Goal: Find specific page/section: Find specific page/section

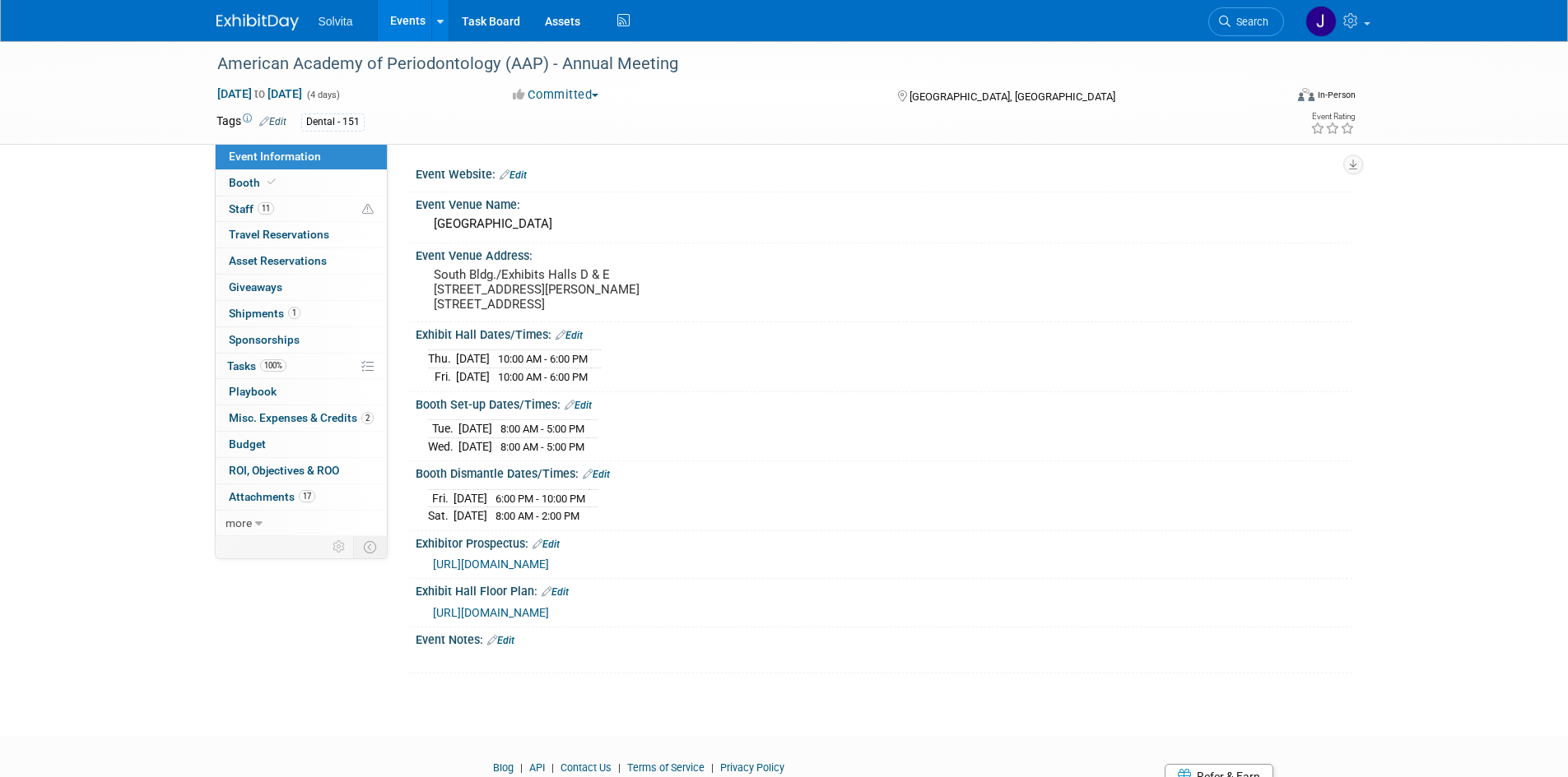
click at [268, 26] on img at bounding box center [257, 22] width 82 height 16
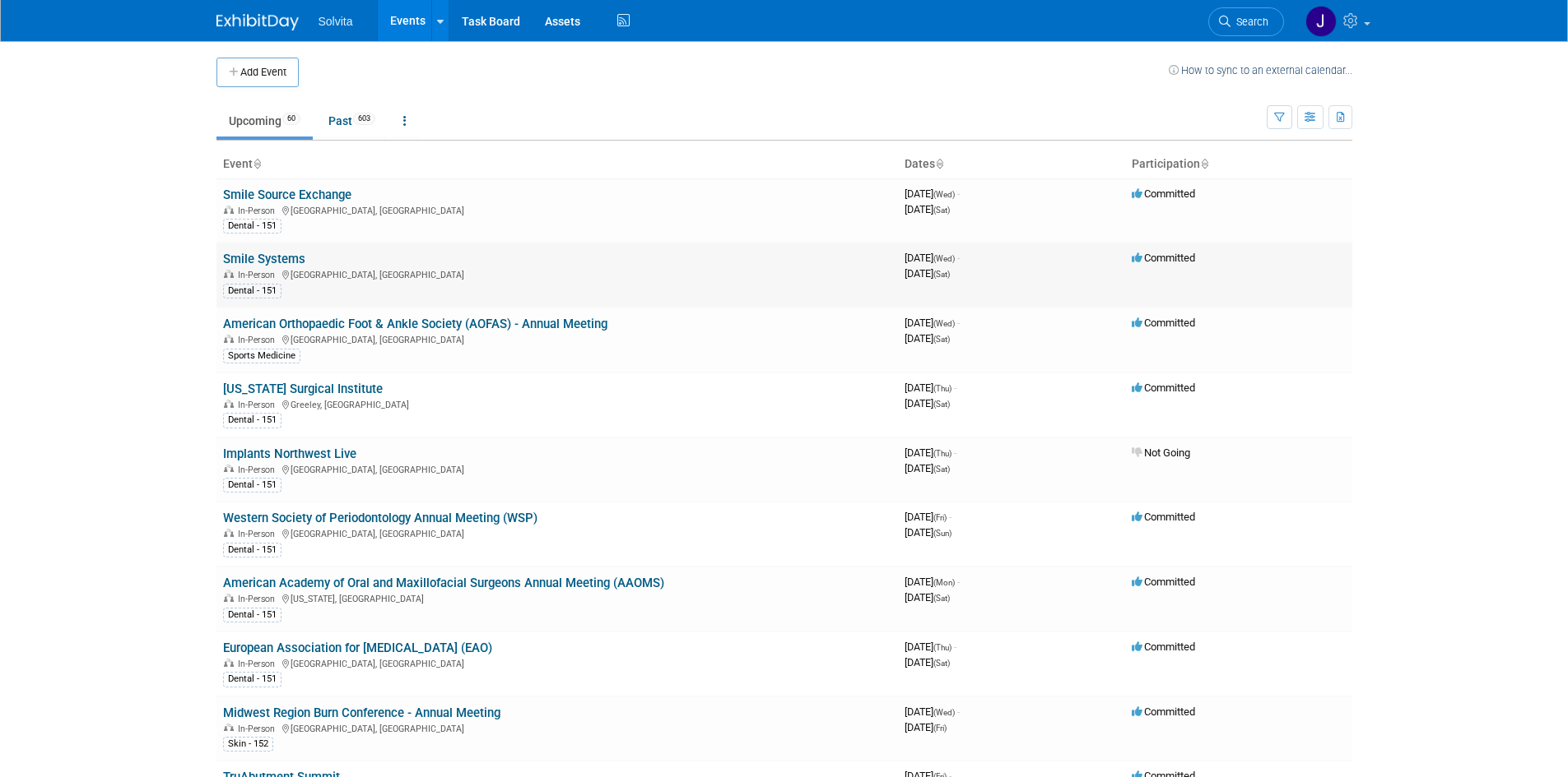
click at [274, 258] on link "Smile Systems" at bounding box center [264, 259] width 82 height 14
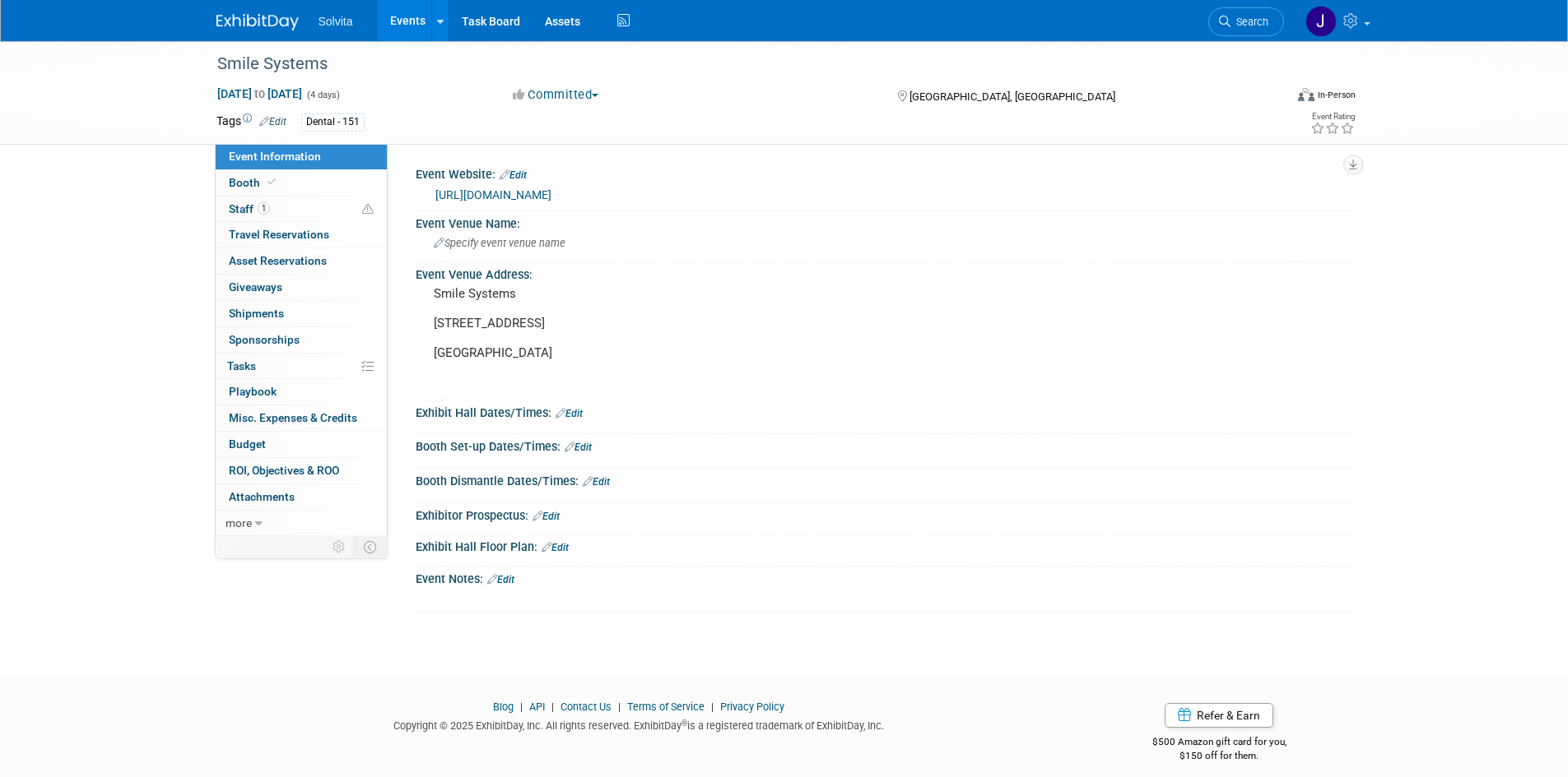
click at [506, 190] on link "https://www.smilesystems.com/course-3on6" at bounding box center [493, 195] width 116 height 14
click at [261, 32] on div "Solvita Events Add Event Bulk Upload Events Shareable Event Boards Recently Vie…" at bounding box center [784, 21] width 1136 height 42
click at [256, 21] on img at bounding box center [257, 22] width 82 height 16
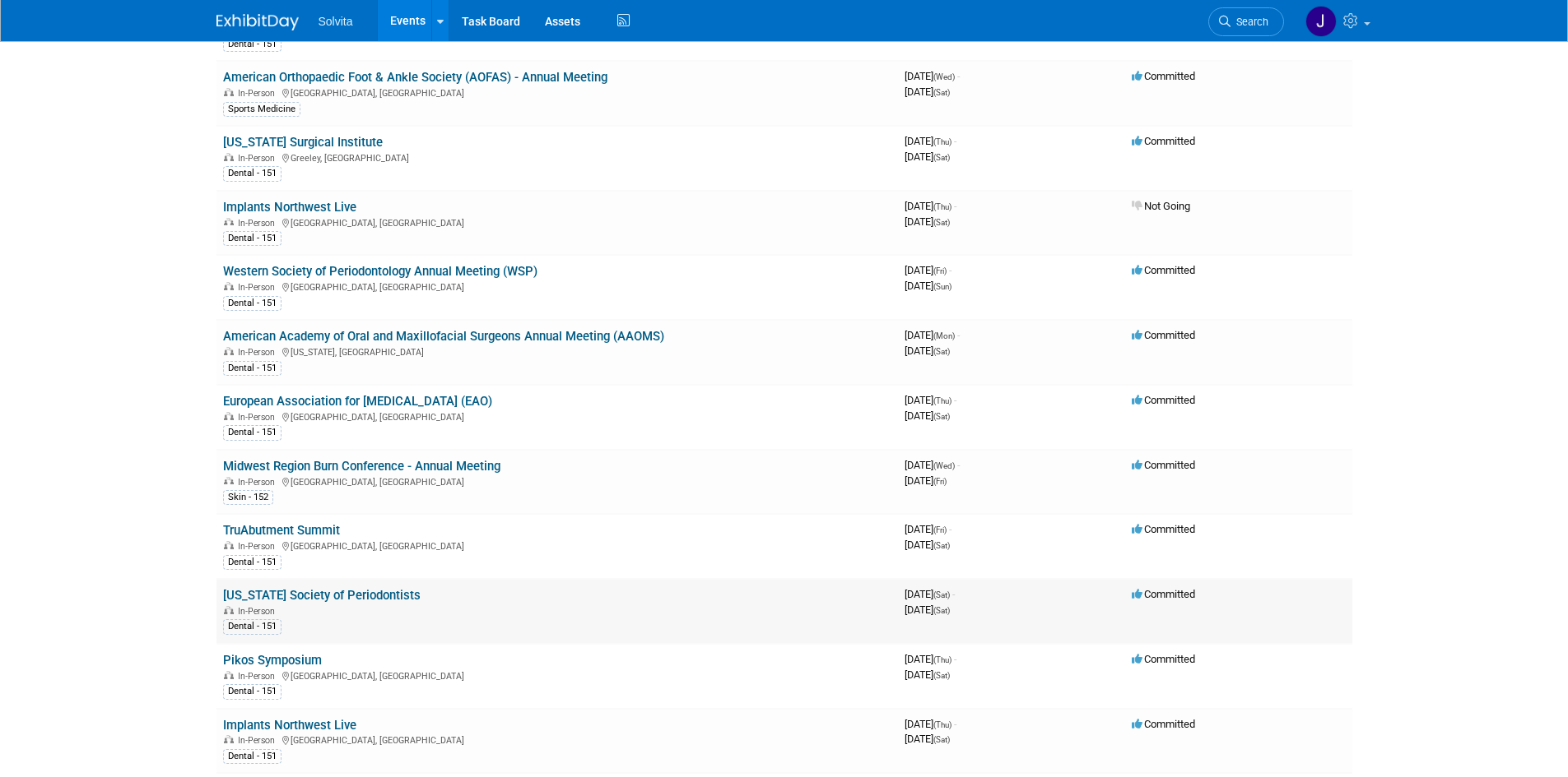
scroll to position [329, 0]
